Goal: Task Accomplishment & Management: Manage account settings

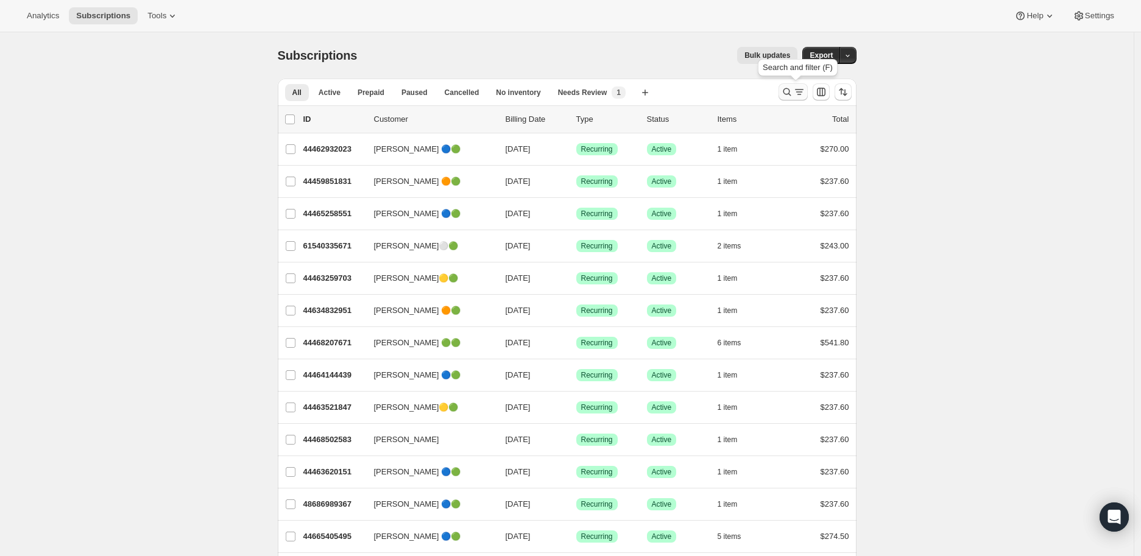
click at [789, 91] on icon "Search and filter results" at bounding box center [787, 92] width 12 height 12
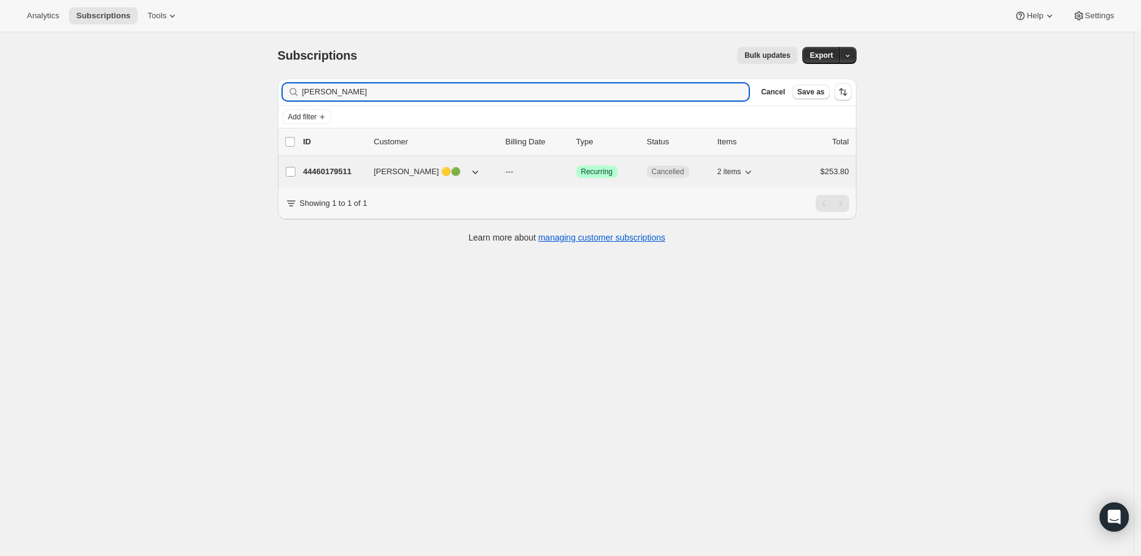
type input "[PERSON_NAME]"
click at [327, 168] on p "44460179511" at bounding box center [333, 172] width 61 height 12
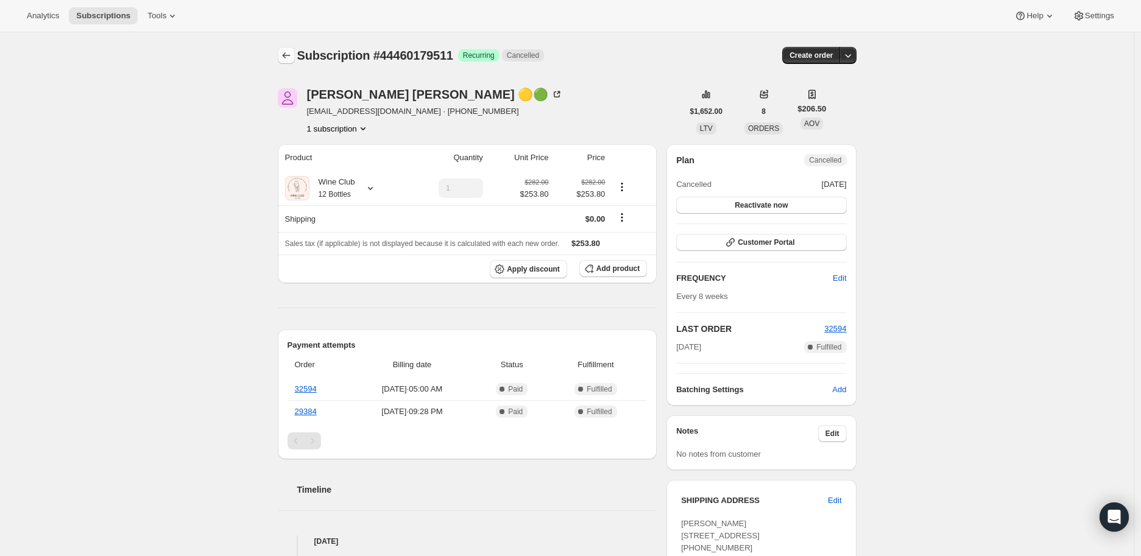
click at [289, 55] on icon "Subscriptions" at bounding box center [286, 55] width 12 height 12
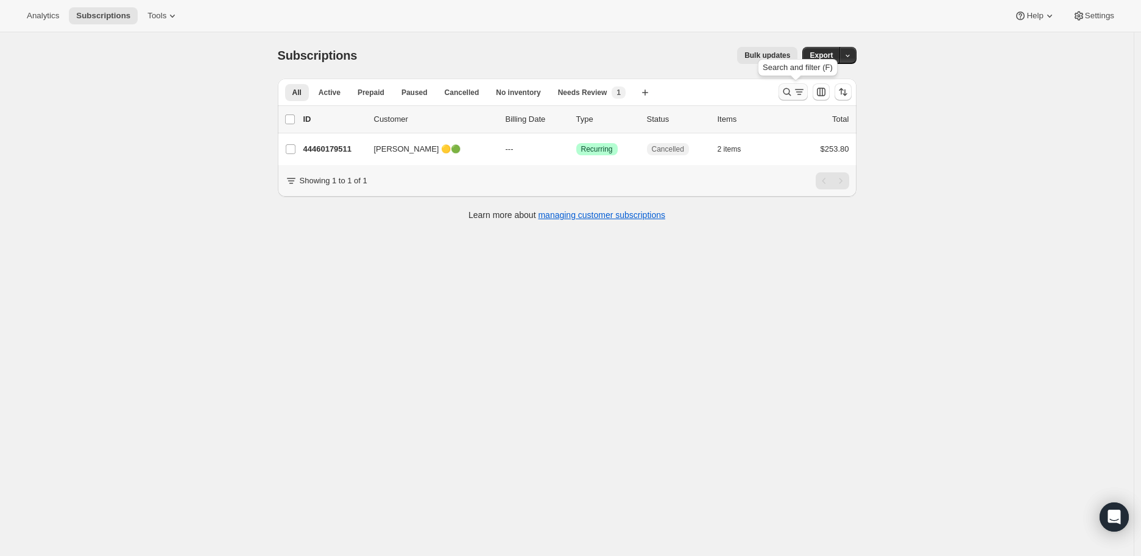
click at [788, 92] on icon "Search and filter results" at bounding box center [787, 92] width 12 height 12
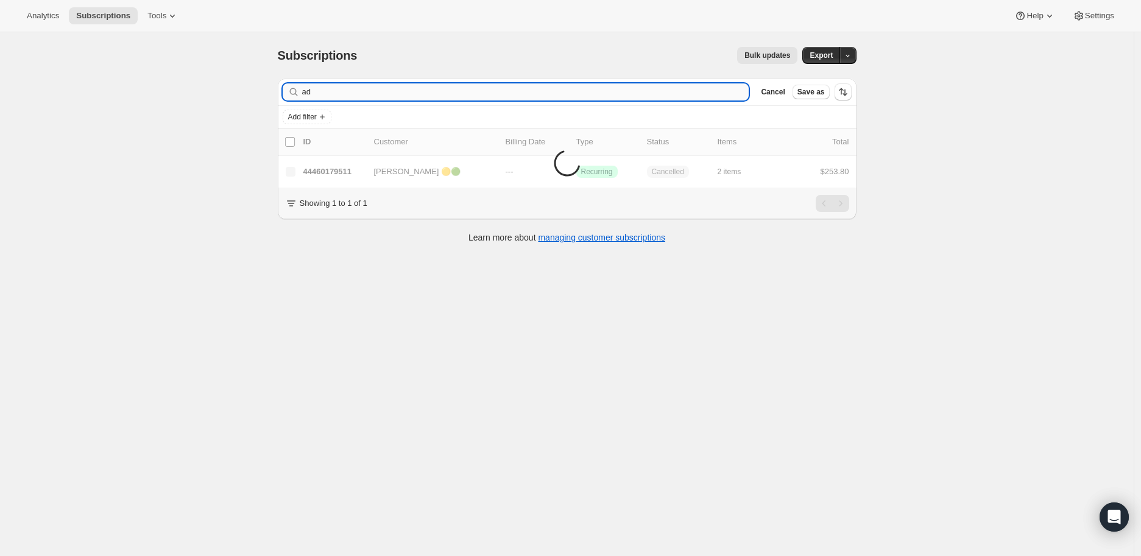
type input "a"
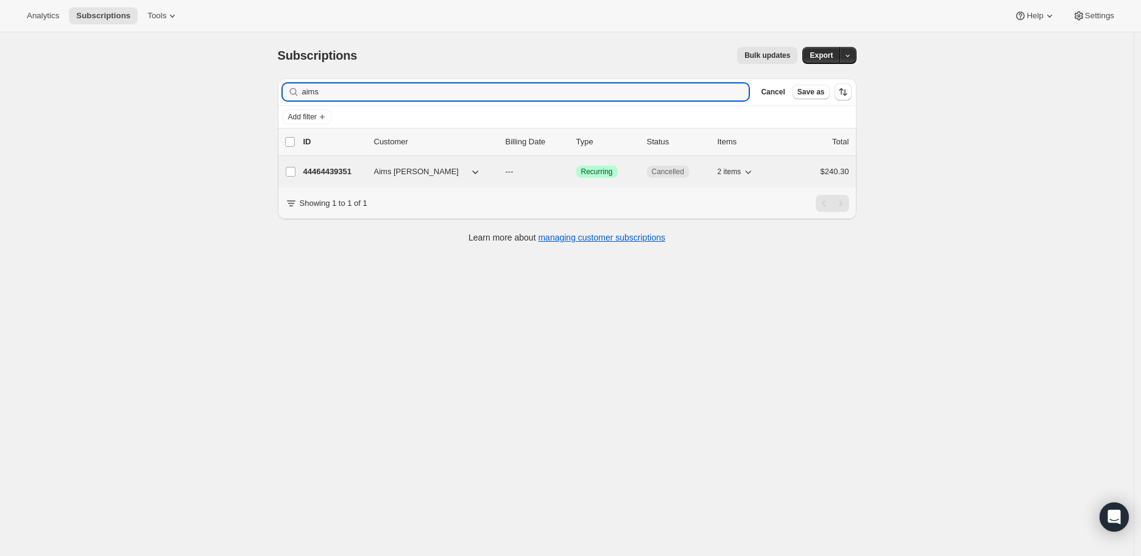
type input "aims"
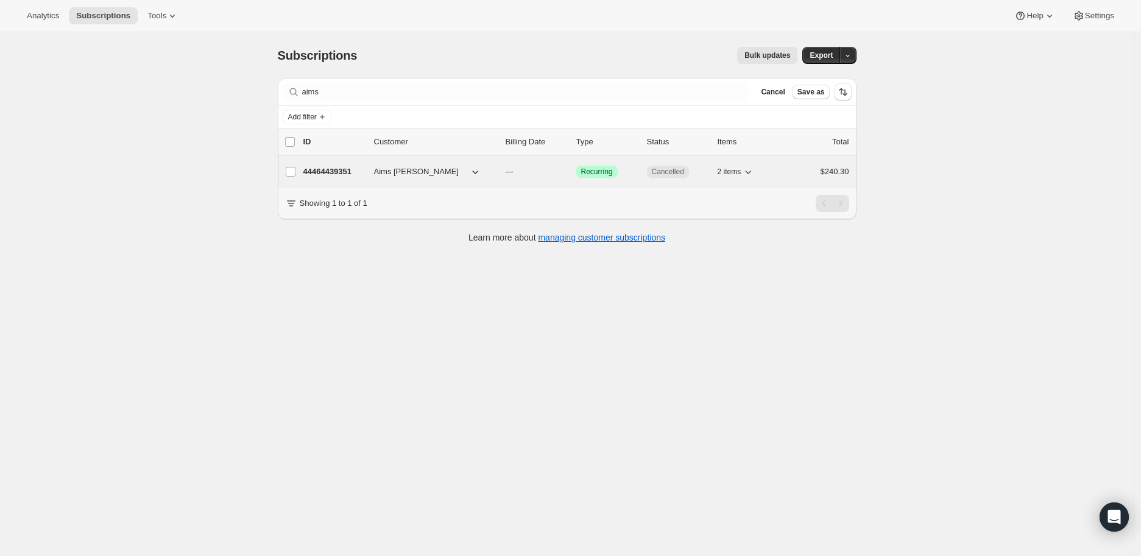
click at [344, 170] on p "44464439351" at bounding box center [333, 172] width 61 height 12
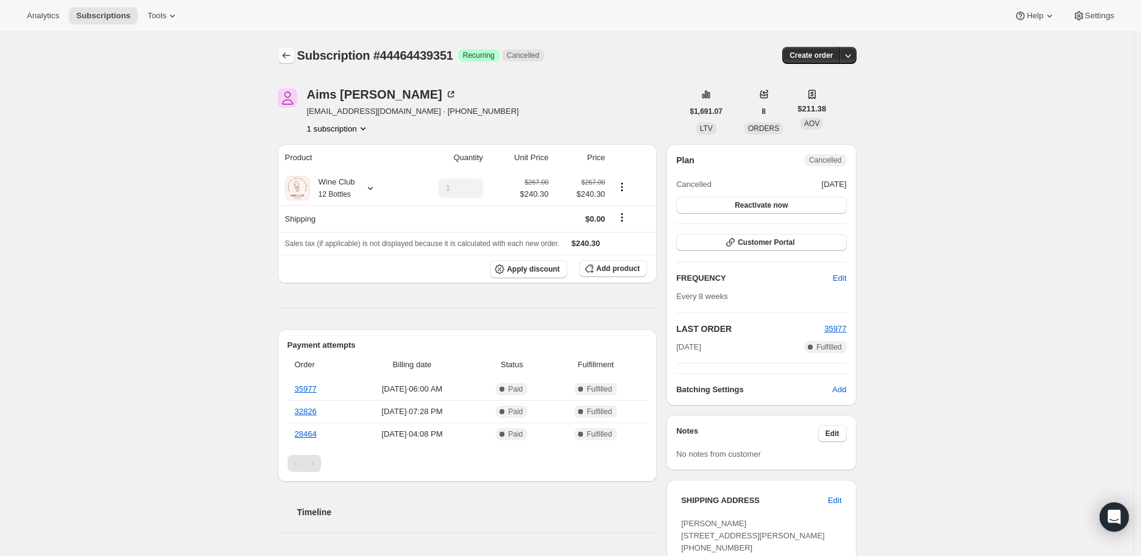
click at [285, 52] on icon "Subscriptions" at bounding box center [286, 55] width 12 height 12
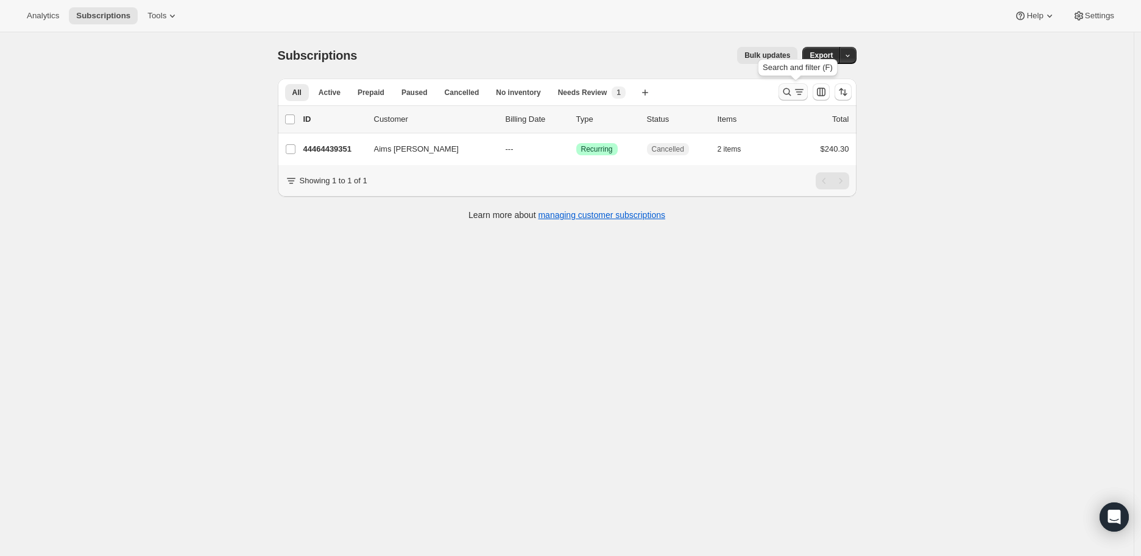
click at [783, 92] on icon "Search and filter results" at bounding box center [787, 92] width 12 height 12
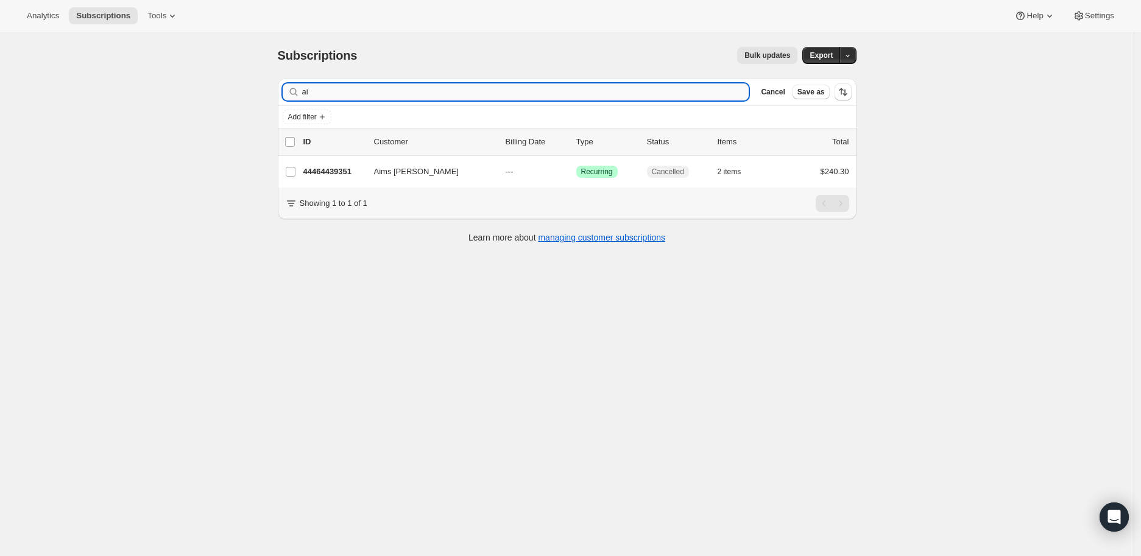
type input "a"
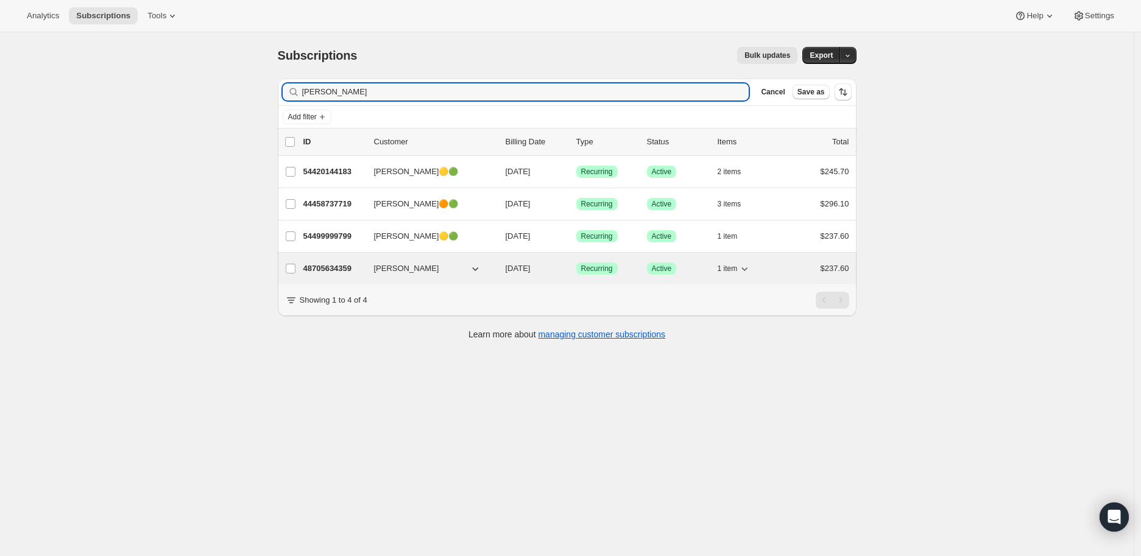
type input "[PERSON_NAME]"
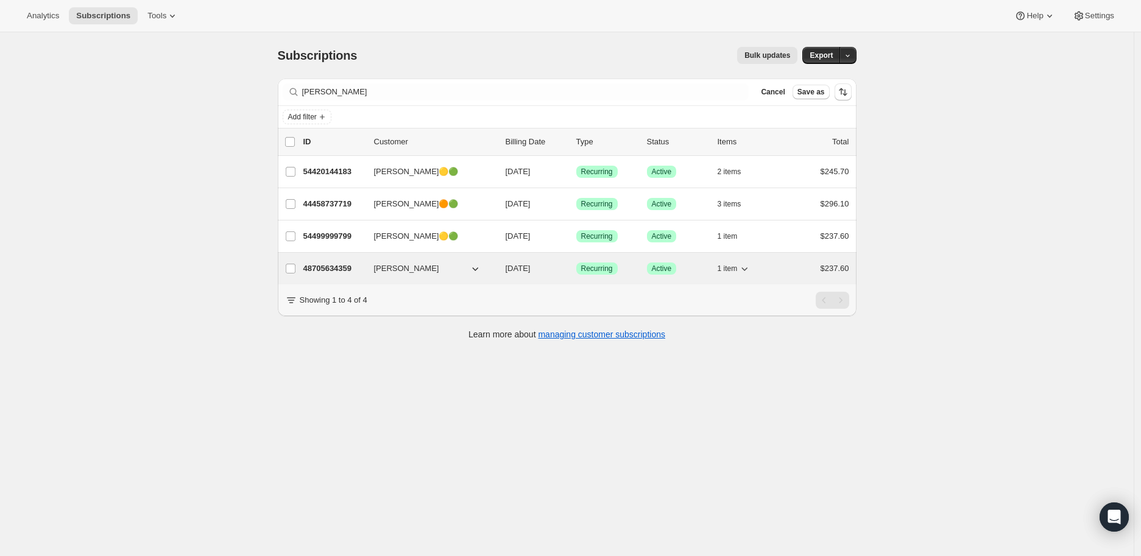
click at [333, 267] on p "48705634359" at bounding box center [333, 269] width 61 height 12
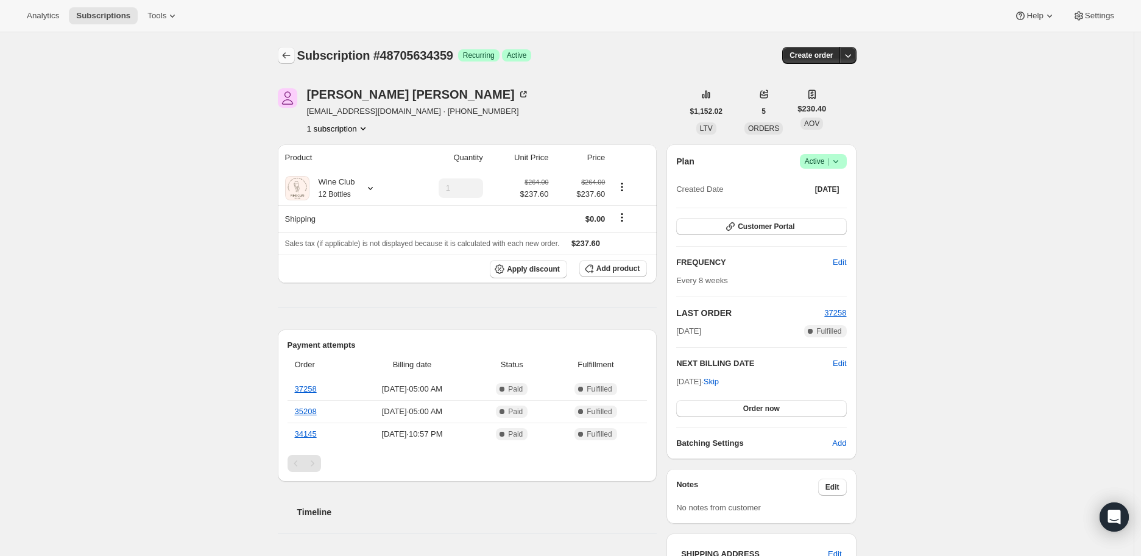
click at [291, 54] on icon "Subscriptions" at bounding box center [286, 55] width 12 height 12
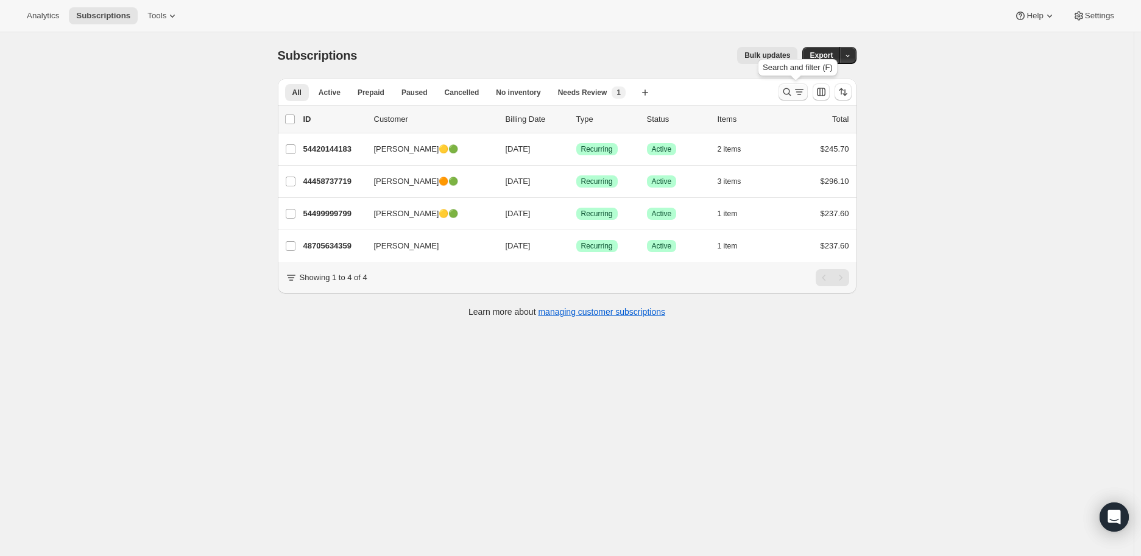
click at [790, 87] on icon "Search and filter results" at bounding box center [787, 92] width 12 height 12
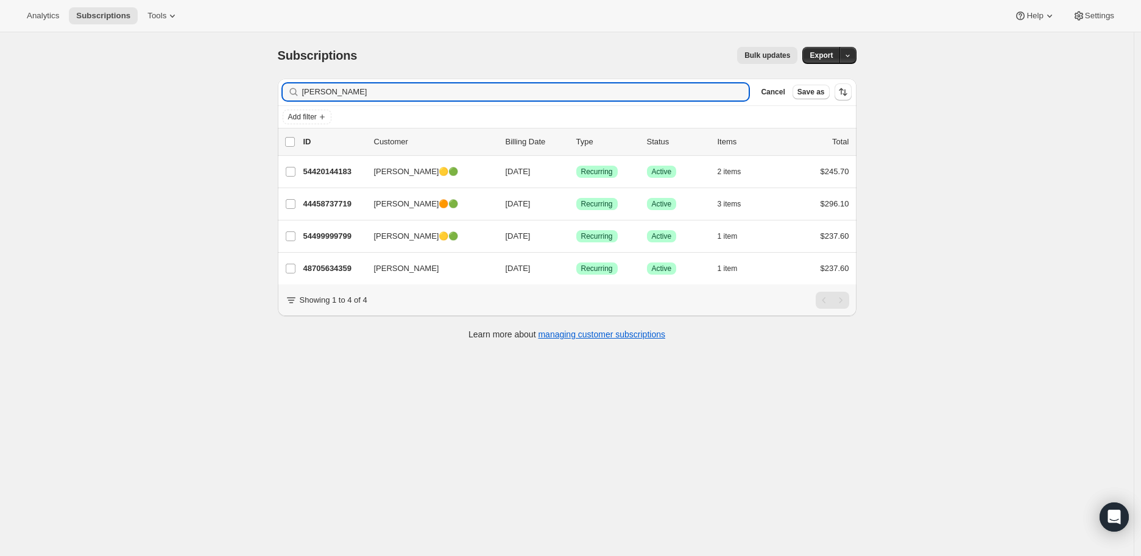
drag, startPoint x: 334, startPoint y: 93, endPoint x: 302, endPoint y: 93, distance: 32.3
click at [302, 93] on div "[PERSON_NAME]" at bounding box center [516, 91] width 467 height 17
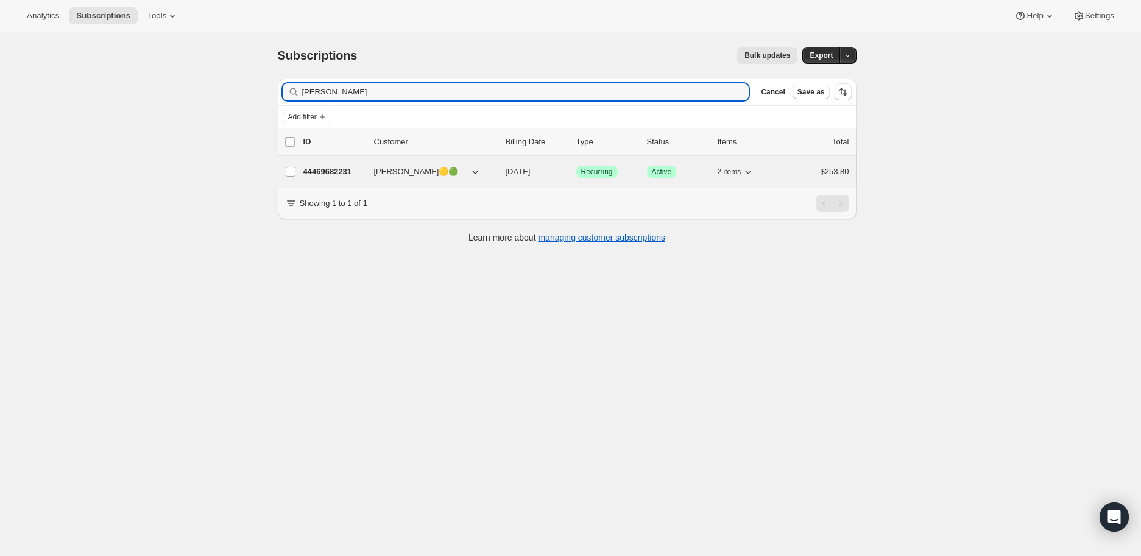
type input "[PERSON_NAME]"
click at [332, 172] on p "44469682231" at bounding box center [333, 172] width 61 height 12
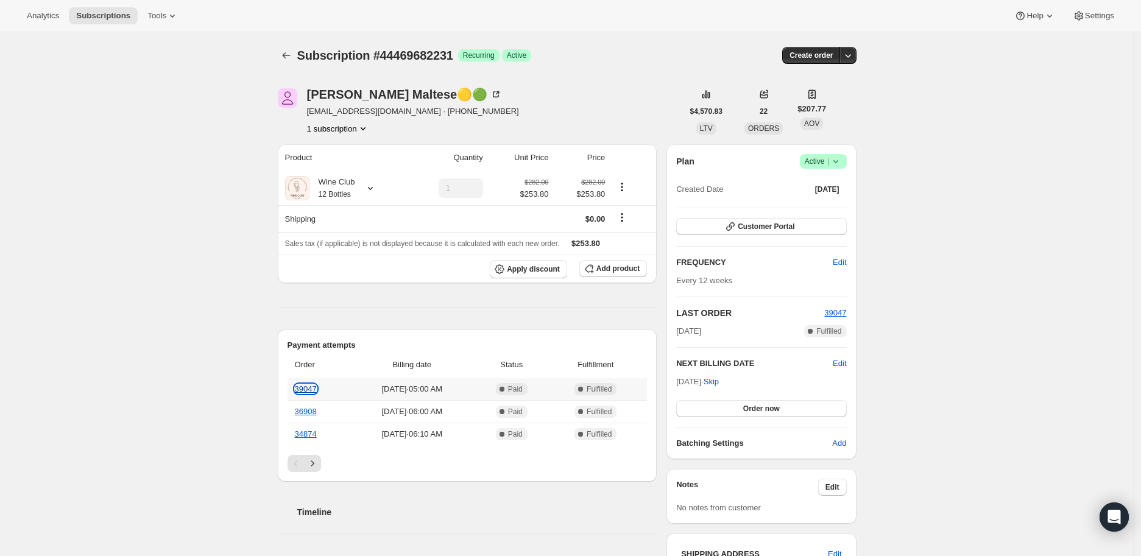
click at [307, 387] on link "39047" at bounding box center [306, 388] width 22 height 9
click at [289, 55] on icon "Subscriptions" at bounding box center [286, 55] width 8 height 6
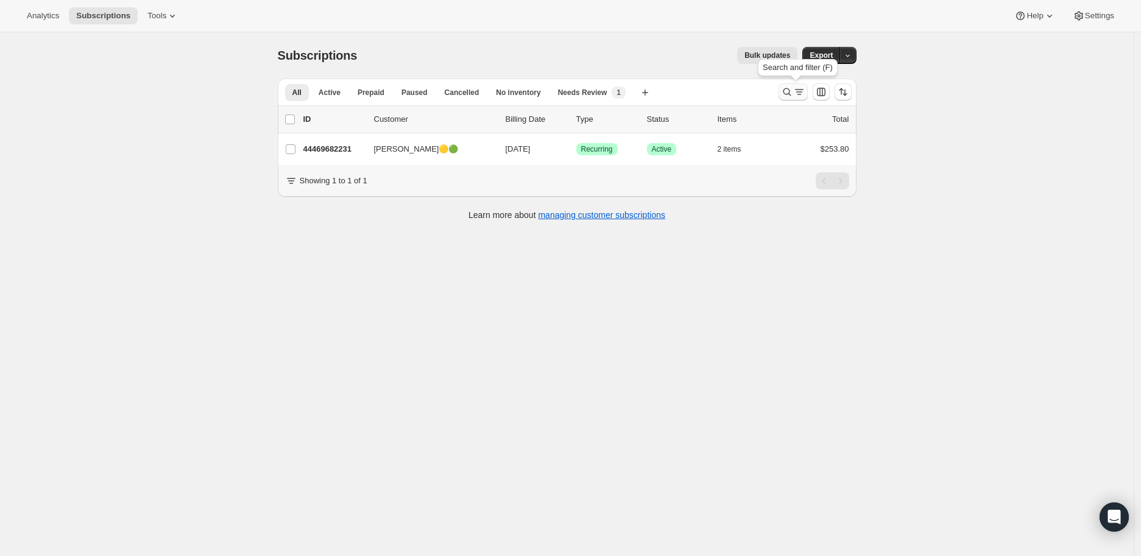
click at [790, 90] on icon "Search and filter results" at bounding box center [787, 92] width 12 height 12
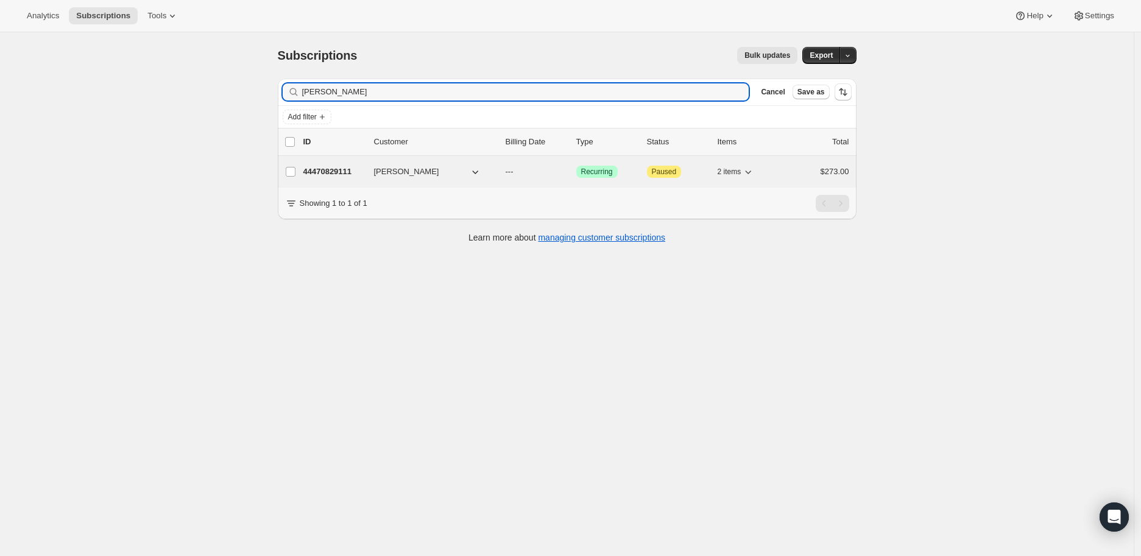
type input "[PERSON_NAME]"
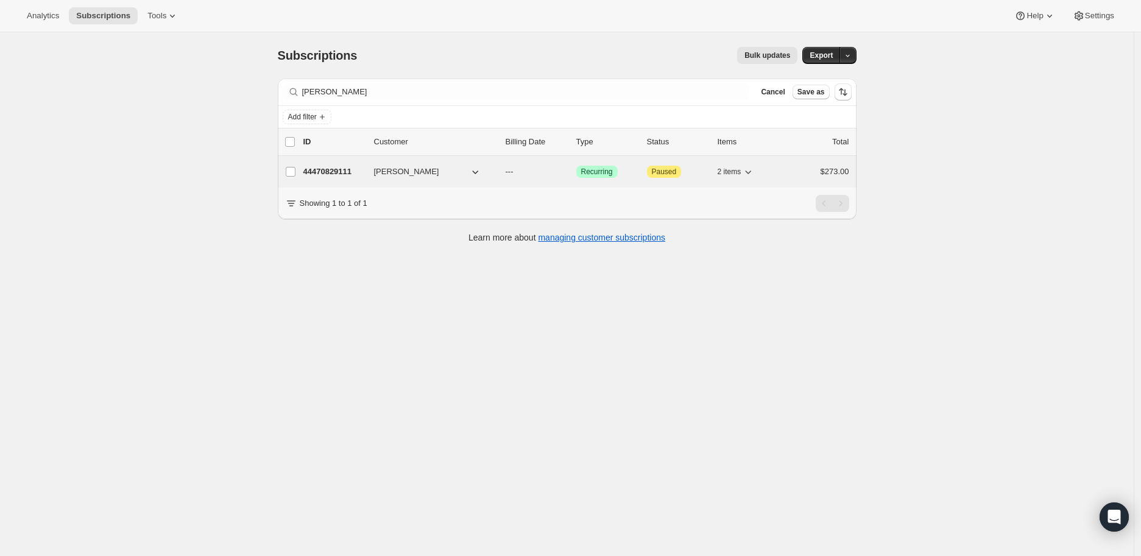
click at [335, 171] on p "44470829111" at bounding box center [333, 172] width 61 height 12
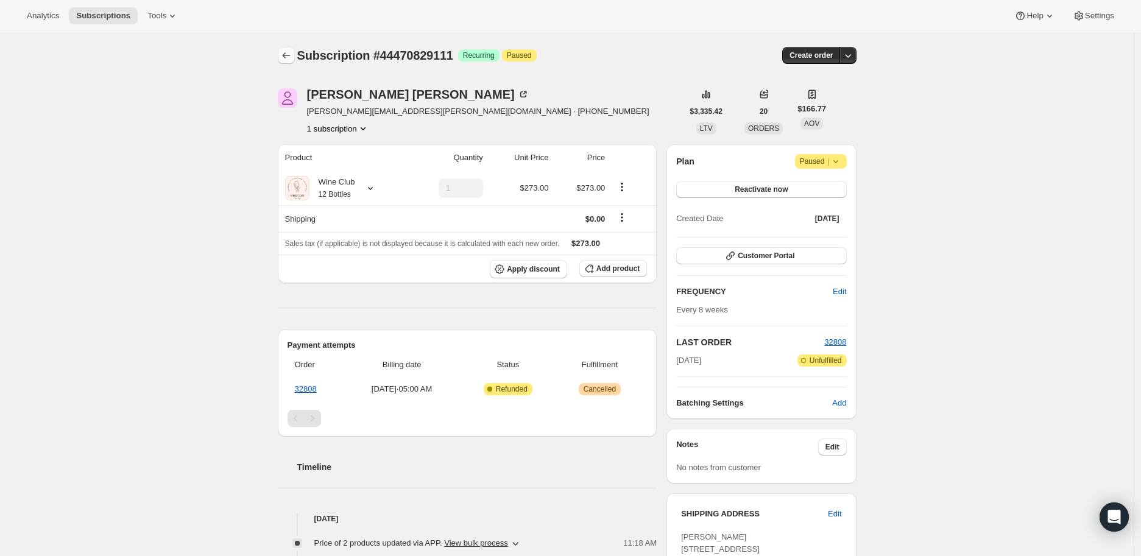
click at [286, 54] on icon "Subscriptions" at bounding box center [286, 55] width 12 height 12
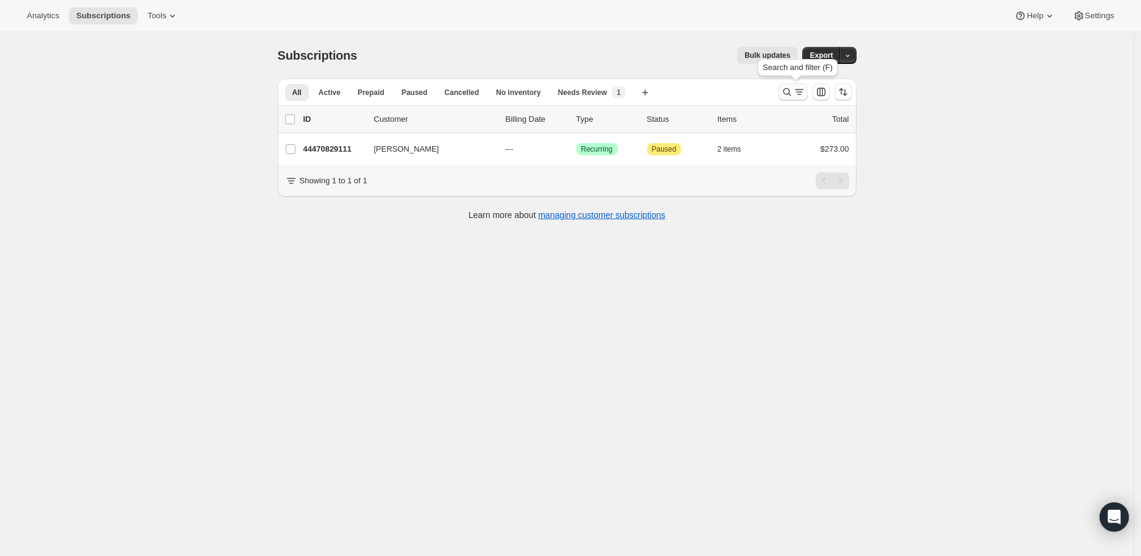
click at [787, 88] on icon "Search and filter results" at bounding box center [787, 92] width 12 height 12
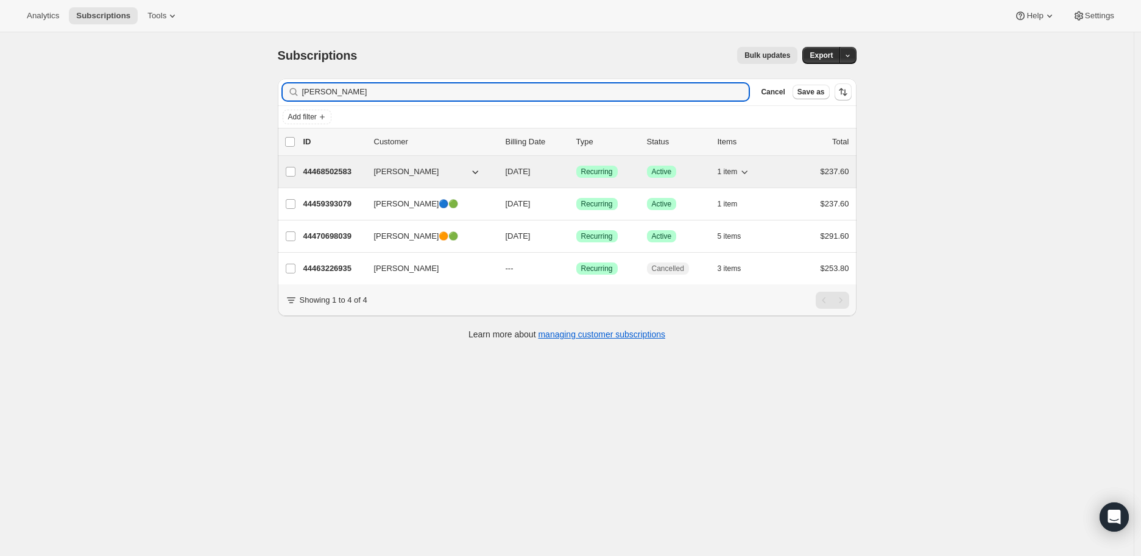
type input "[PERSON_NAME]"
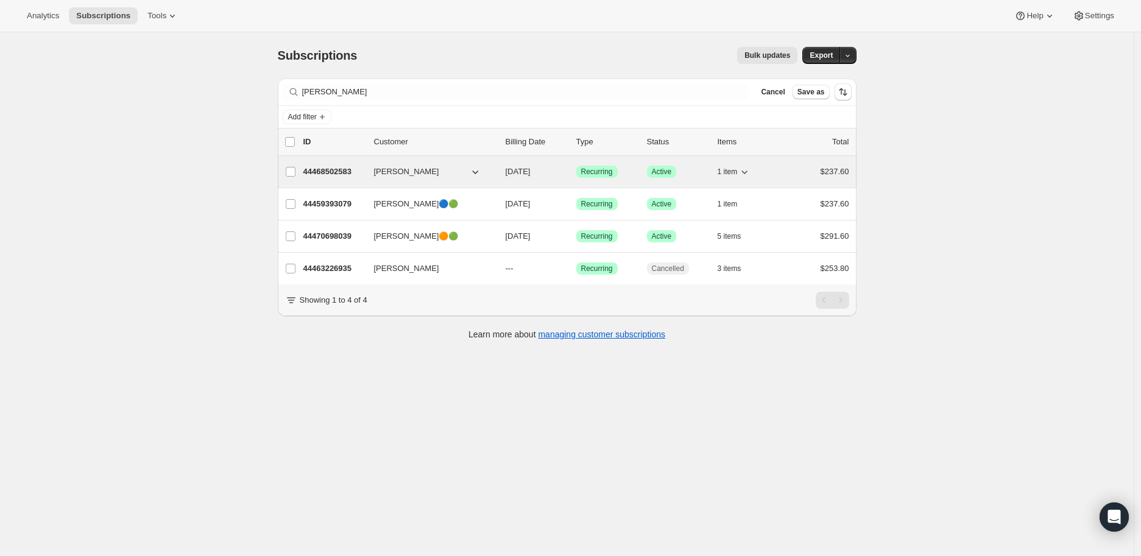
click at [334, 167] on p "44468502583" at bounding box center [333, 172] width 61 height 12
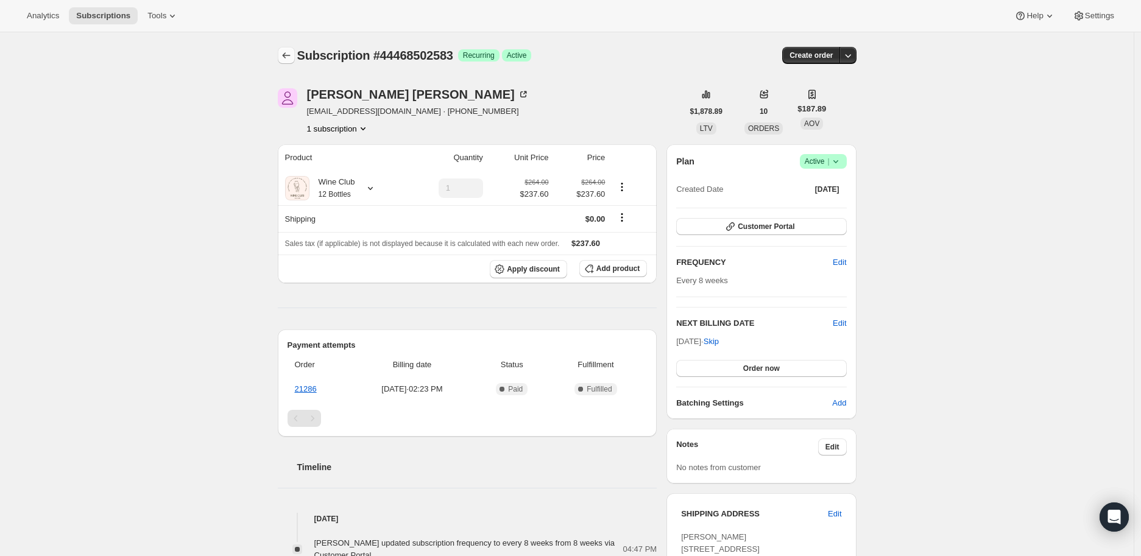
click at [289, 51] on icon "Subscriptions" at bounding box center [286, 55] width 12 height 12
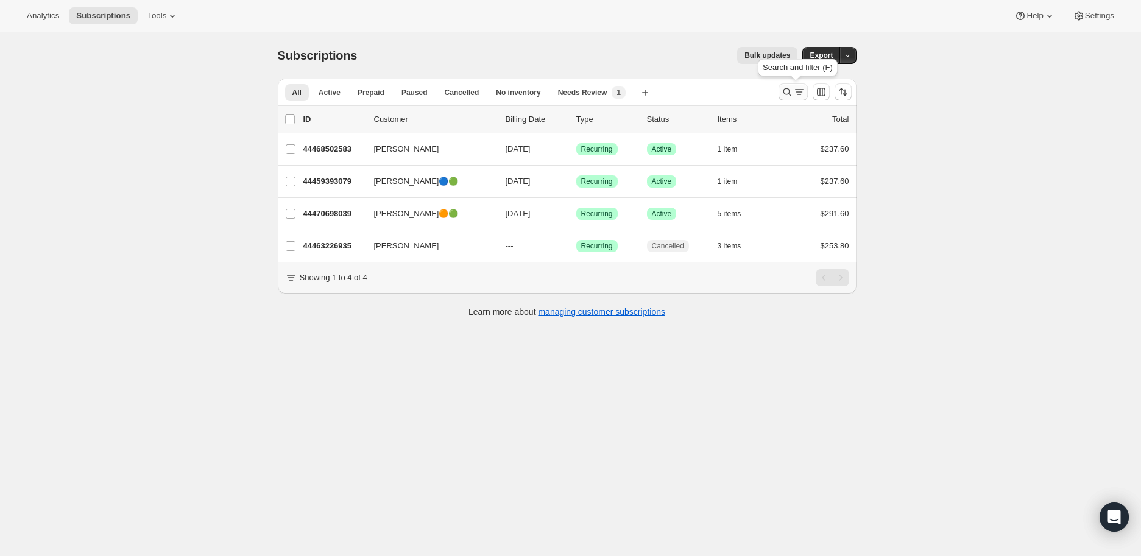
click at [786, 90] on icon "Search and filter results" at bounding box center [787, 92] width 12 height 12
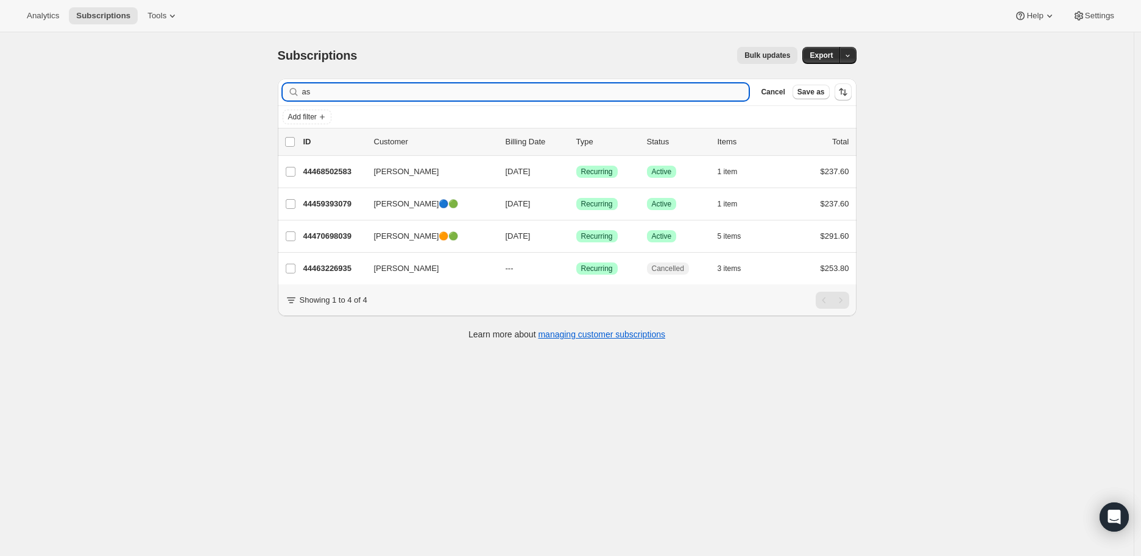
type input "a"
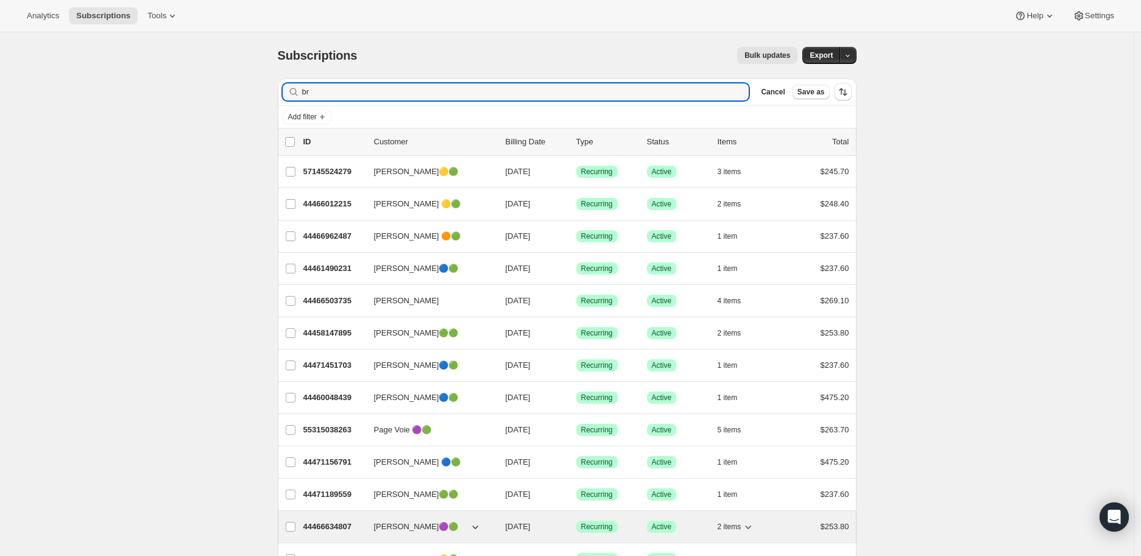
type input "br"
click at [338, 524] on p "44466634807" at bounding box center [333, 527] width 61 height 12
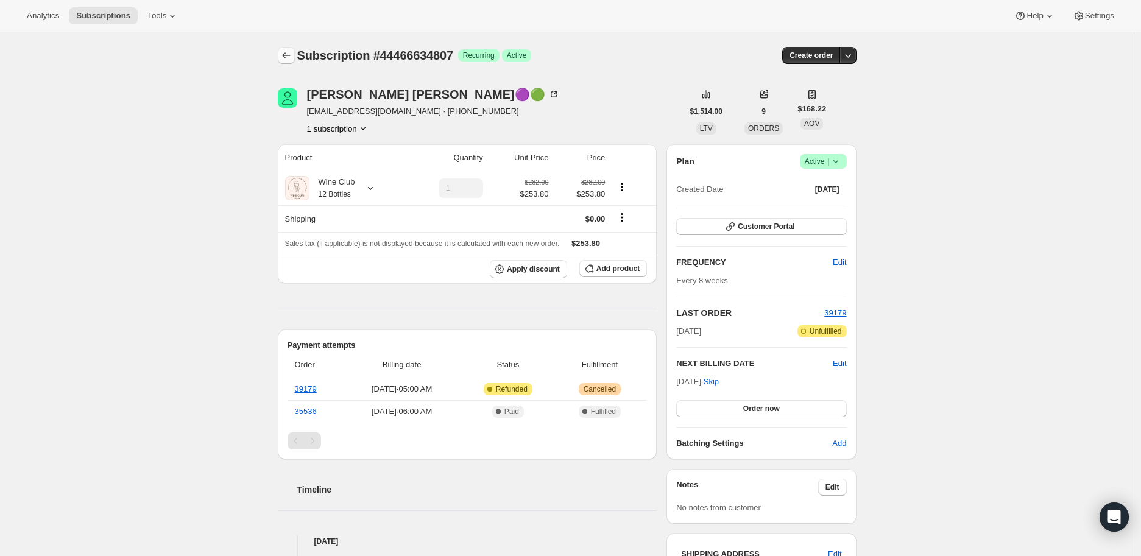
click at [285, 55] on icon "Subscriptions" at bounding box center [286, 55] width 12 height 12
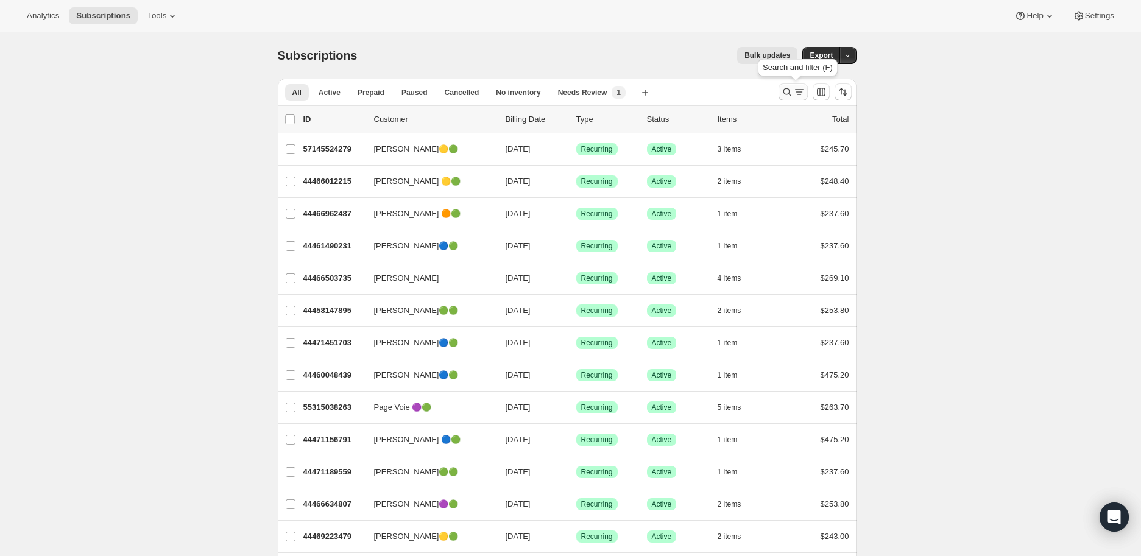
click at [793, 90] on icon "Search and filter results" at bounding box center [787, 92] width 12 height 12
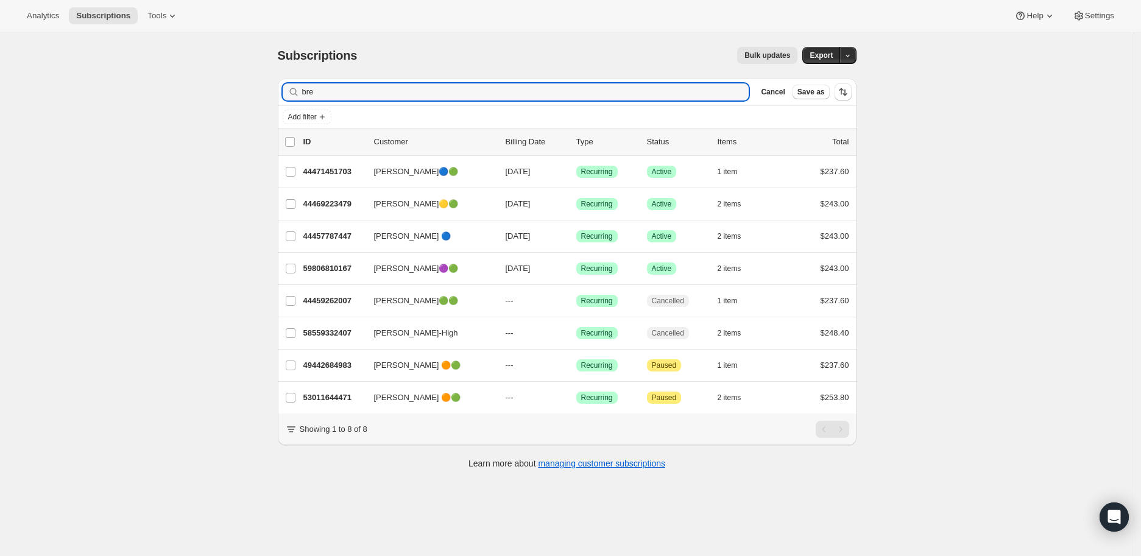
type input "bre"
